Goal: Task Accomplishment & Management: Use online tool/utility

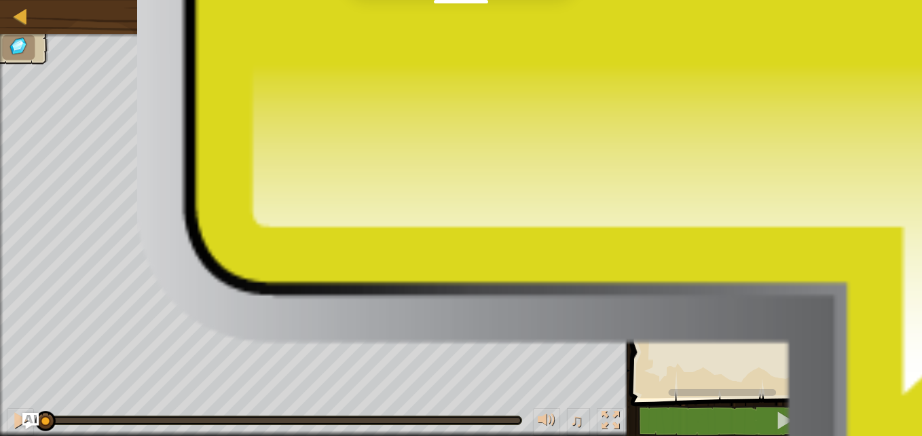
click at [867, 104] on icon "Espacio de trabajo de Blockly" at bounding box center [861, 103] width 95 height 48
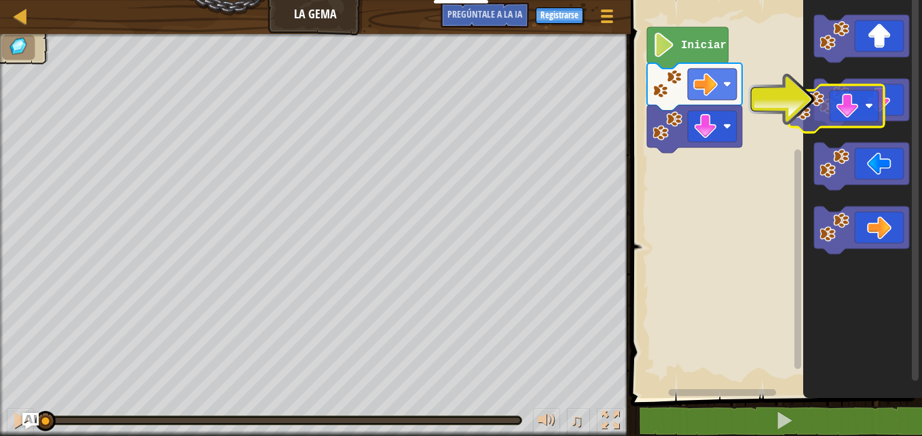
click at [725, 136] on div "Iniciar" at bounding box center [773, 195] width 295 height 405
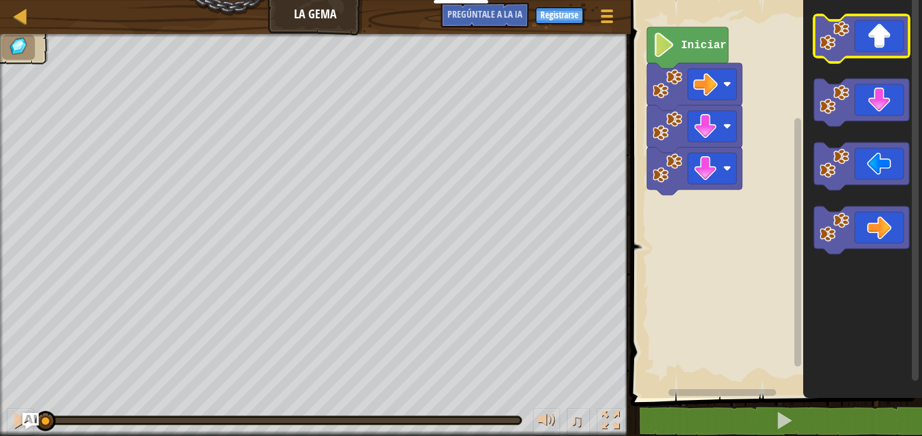
click at [880, 38] on icon "Espacio de trabajo de Blockly" at bounding box center [861, 39] width 95 height 48
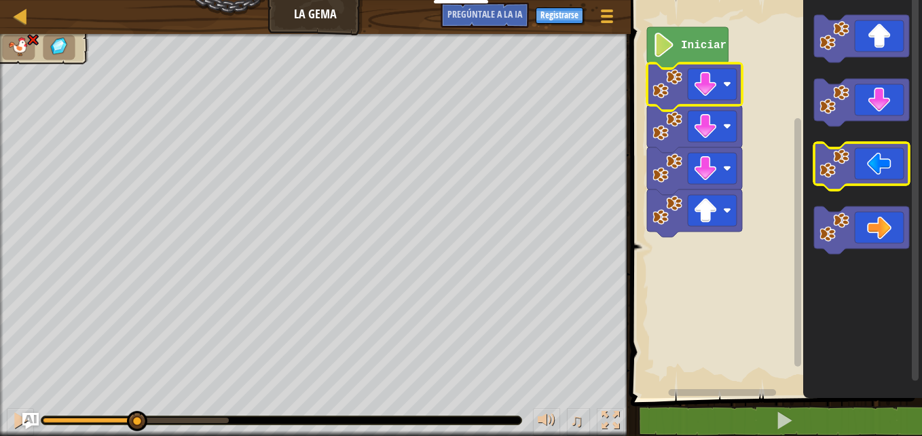
click at [893, 223] on icon "Espacio de trabajo de Blockly" at bounding box center [861, 230] width 95 height 48
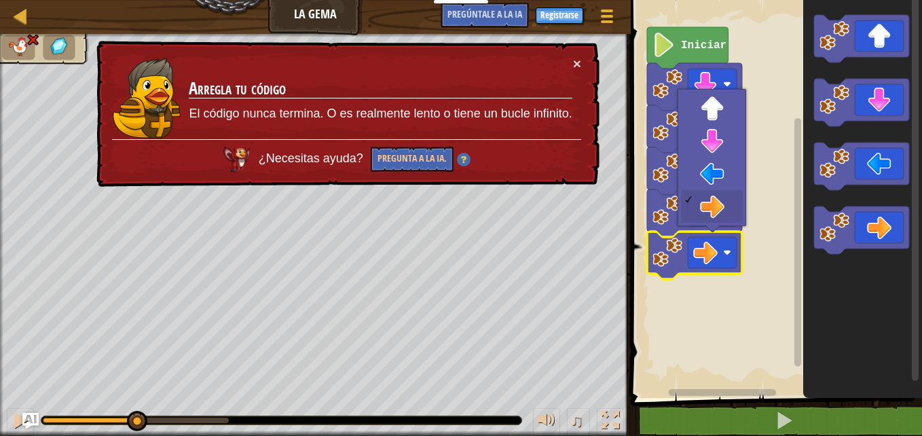
click at [571, 60] on td "Arregla tu código El código nunca termina. O es realmente lento o tiene un bucl…" at bounding box center [380, 97] width 384 height 83
click at [578, 58] on button "×" at bounding box center [577, 63] width 8 height 14
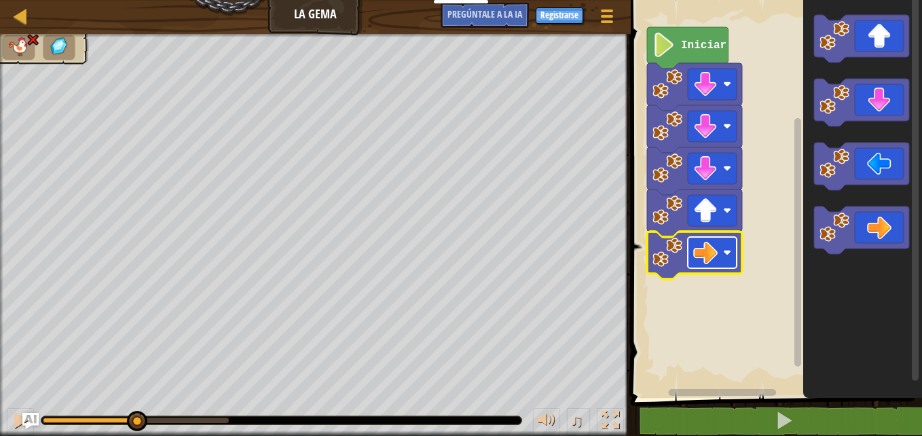
click at [702, 252] on image "Espacio de trabajo de Blockly" at bounding box center [705, 252] width 24 height 24
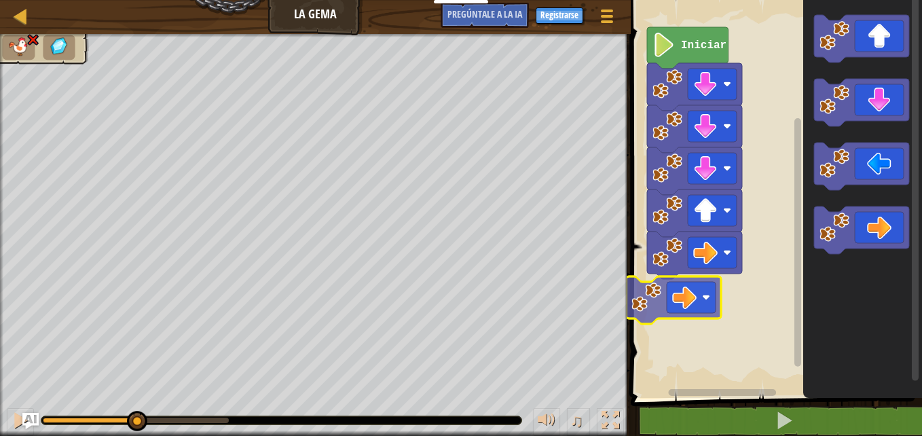
click at [650, 297] on div "Iniciar" at bounding box center [773, 195] width 295 height 405
click at [650, 297] on image "Espacio de trabajo de Blockly" at bounding box center [646, 297] width 30 height 30
